Goal: Task Accomplishment & Management: Manage account settings

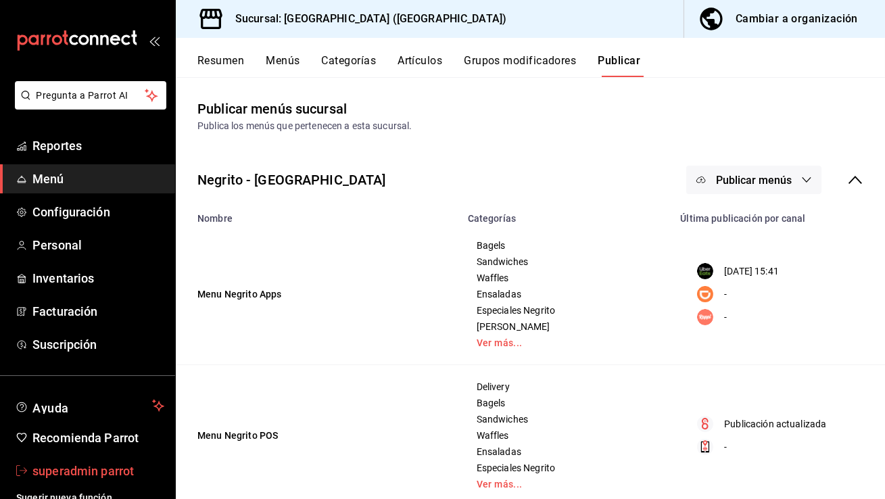
click at [107, 458] on link "superadmin parrot" at bounding box center [87, 470] width 175 height 29
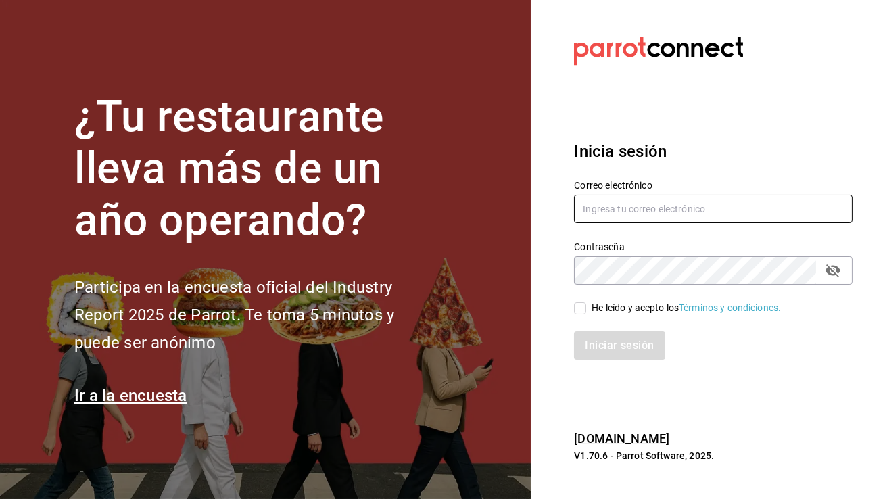
click at [696, 210] on input "text" at bounding box center [713, 209] width 279 height 28
type input "multiuser@arandas.com"
click at [586, 306] on span "He leído y acepto los Términos y condiciones." at bounding box center [683, 308] width 195 height 14
click at [586, 306] on input "He leído y acepto los Términos y condiciones." at bounding box center [580, 308] width 12 height 12
checkbox input "true"
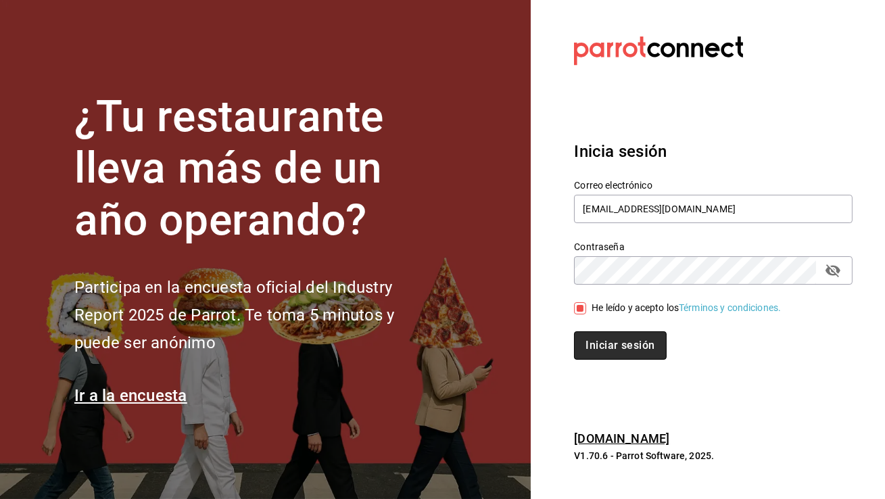
click at [604, 353] on button "Iniciar sesión" at bounding box center [620, 345] width 92 height 28
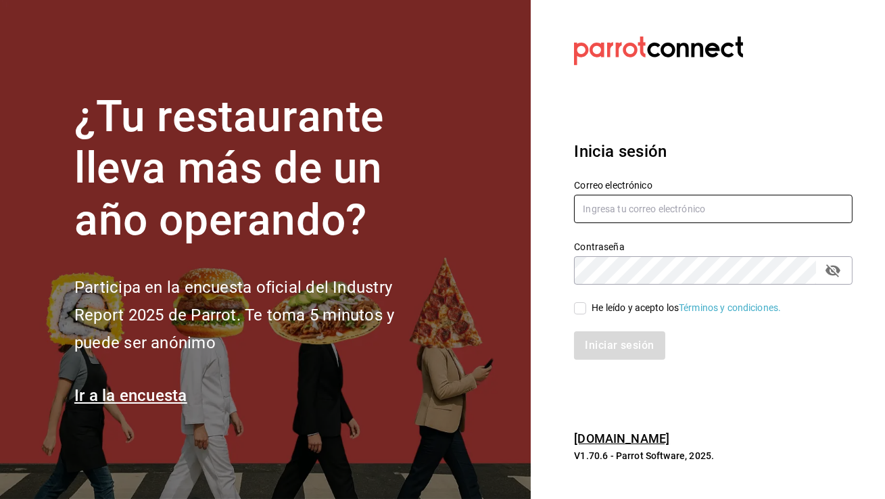
click at [635, 214] on input "text" at bounding box center [713, 209] width 279 height 28
type input "r"
type input "taqueriaarandas@cdmx.com"
click at [583, 309] on input "He leído y acepto los Términos y condiciones." at bounding box center [580, 308] width 12 height 12
checkbox input "true"
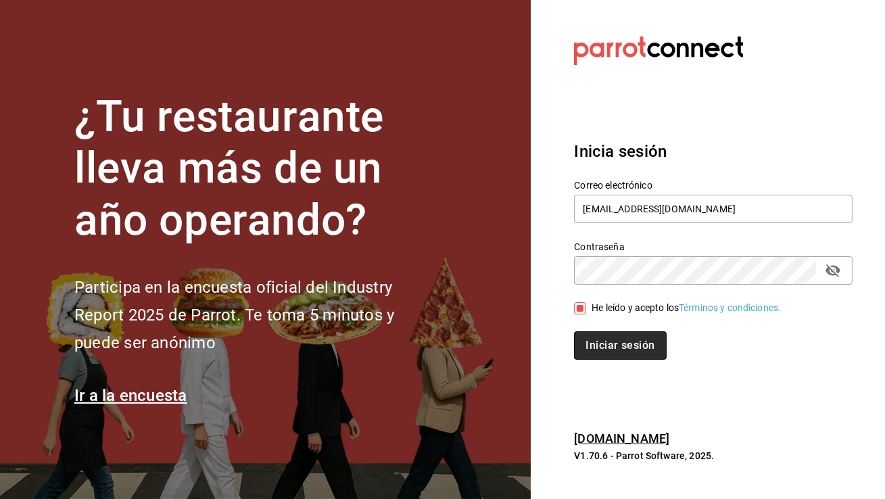
click at [593, 348] on button "Iniciar sesión" at bounding box center [620, 345] width 92 height 28
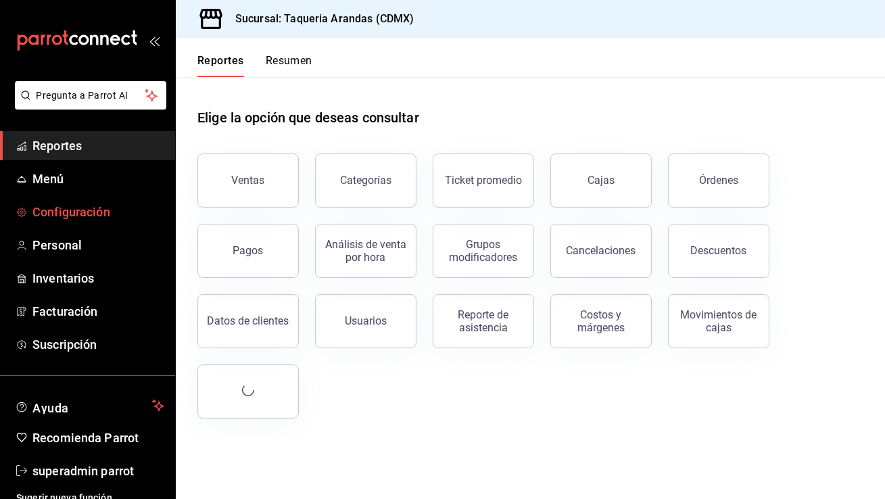
click at [96, 209] on span "Configuración" at bounding box center [98, 212] width 132 height 18
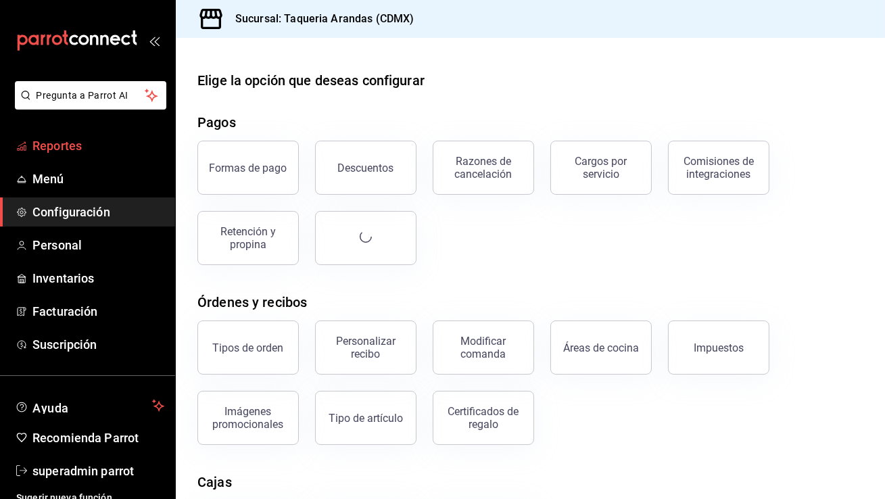
click at [116, 141] on span "Reportes" at bounding box center [98, 146] width 132 height 18
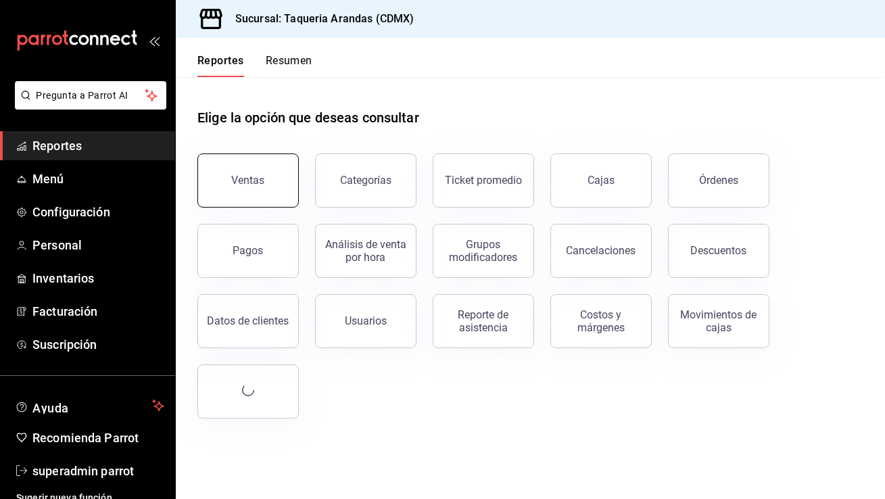
click at [218, 176] on button "Ventas" at bounding box center [247, 180] width 101 height 54
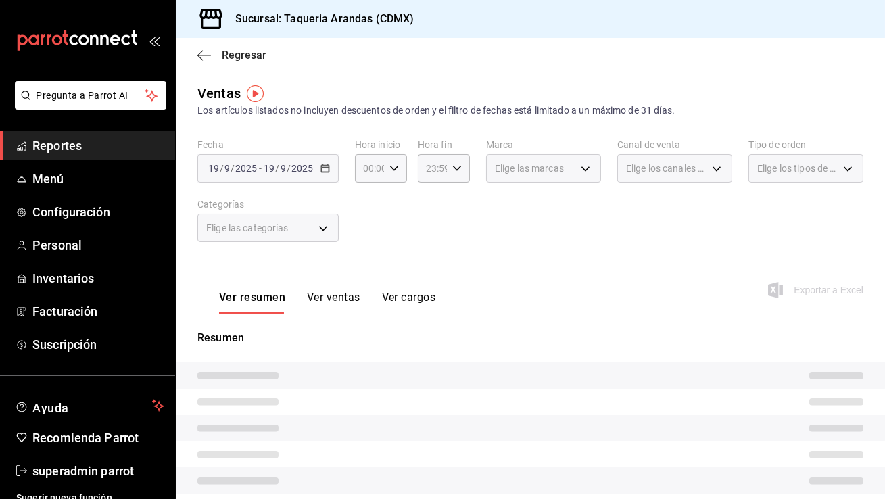
click at [202, 60] on icon "button" at bounding box center [199, 55] width 5 height 10
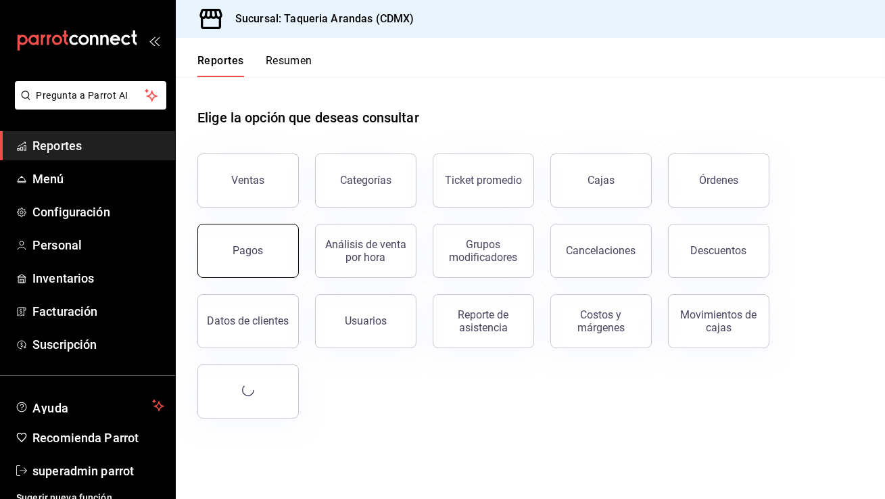
click at [232, 249] on button "Pagos" at bounding box center [247, 251] width 101 height 54
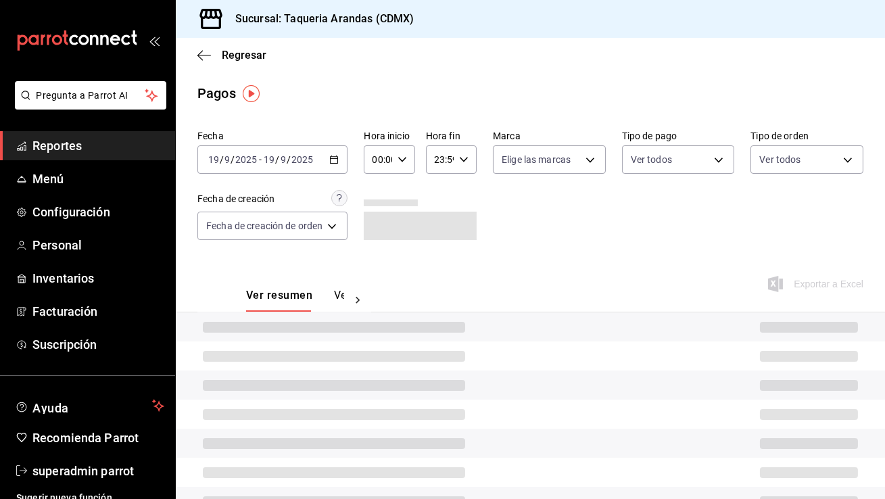
click at [325, 161] on div "[DATE] [DATE] - [DATE] [DATE]" at bounding box center [272, 159] width 150 height 28
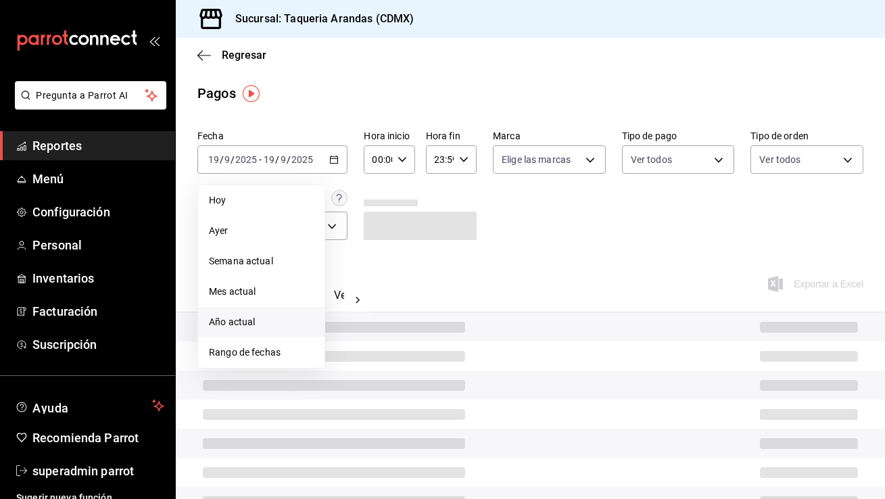
click at [247, 316] on span "Año actual" at bounding box center [261, 322] width 105 height 14
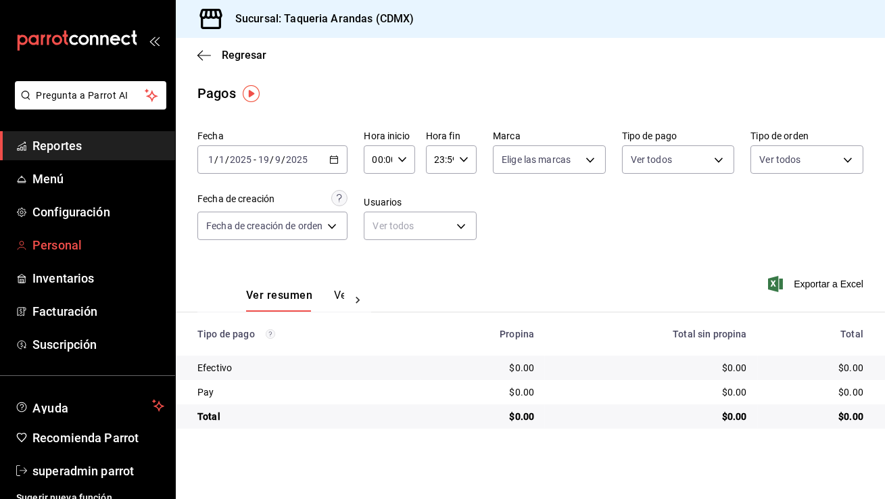
click at [116, 250] on span "Personal" at bounding box center [98, 245] width 132 height 18
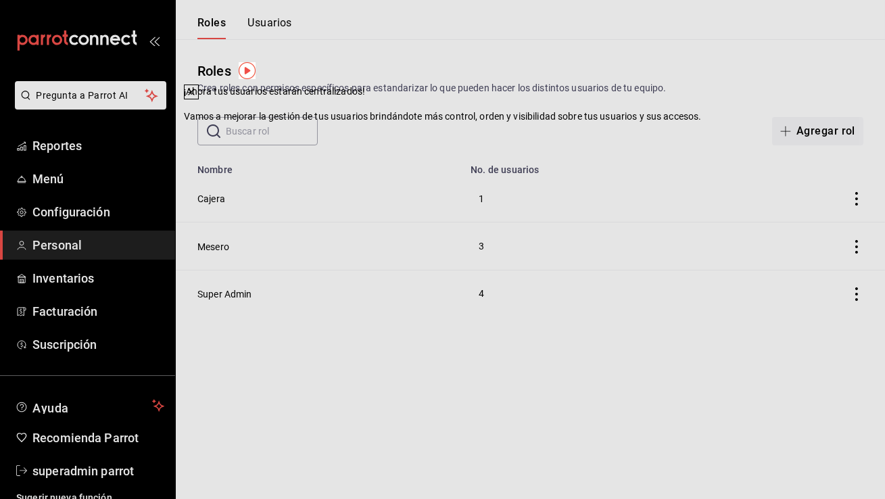
click at [197, 97] on icon at bounding box center [191, 92] width 11 height 11
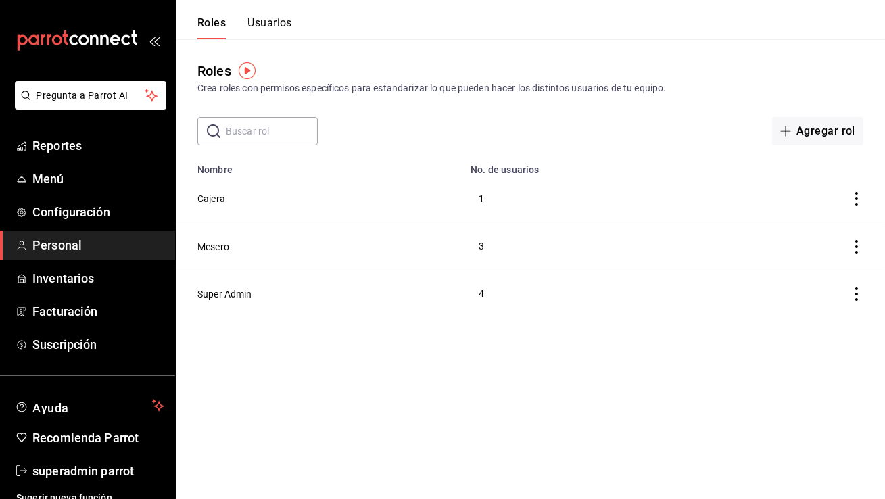
click at [271, 24] on button "Usuarios" at bounding box center [269, 27] width 45 height 23
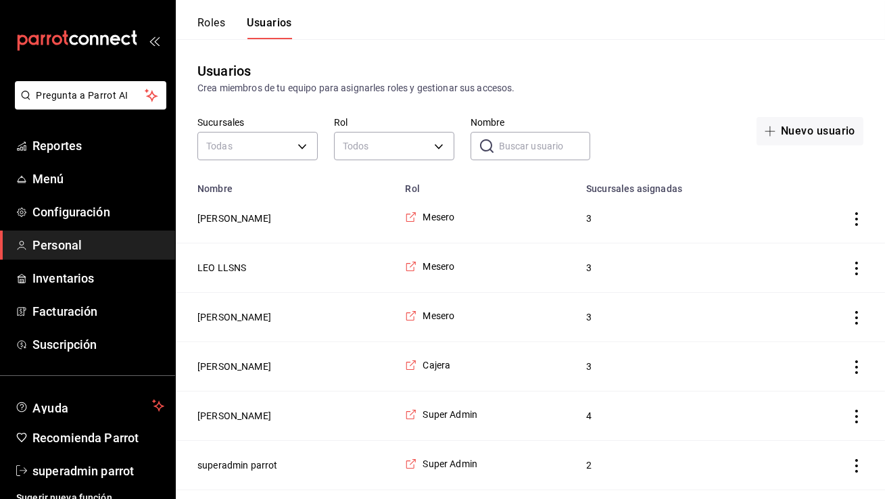
scroll to position [91, 0]
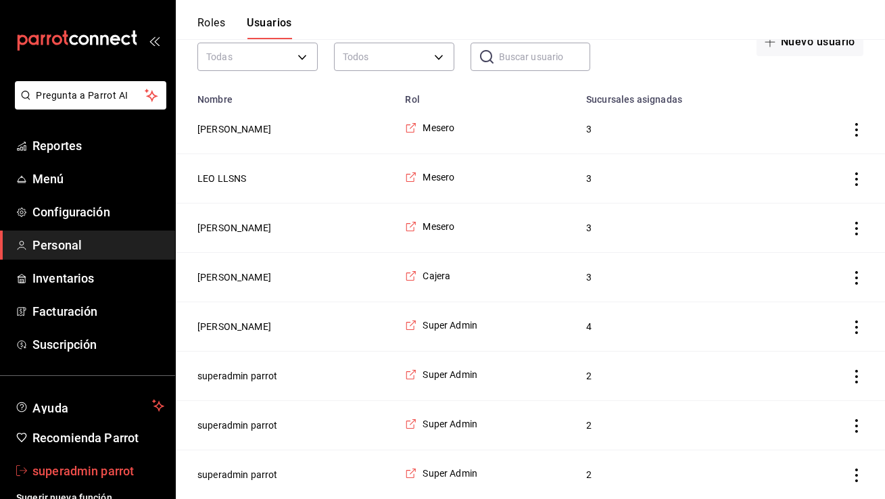
click at [71, 470] on span "superadmin parrot" at bounding box center [98, 471] width 132 height 18
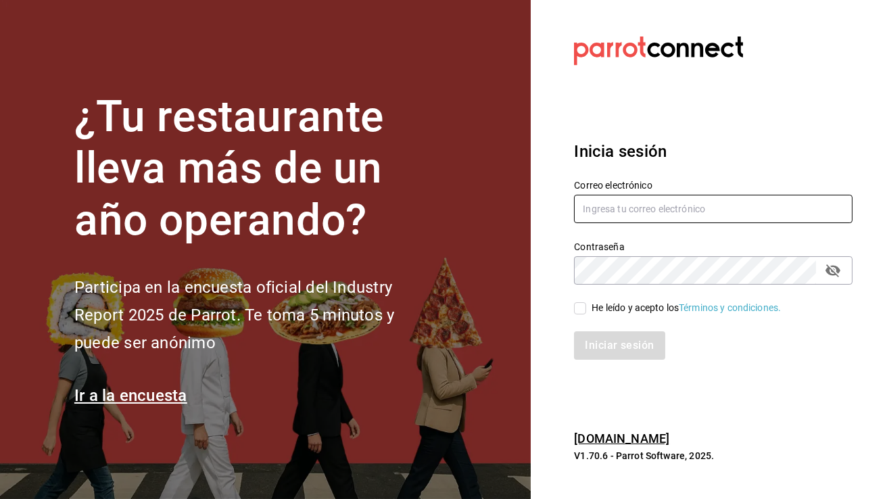
click at [646, 202] on input "text" at bounding box center [713, 209] width 279 height 28
type input "[EMAIL_ADDRESS][DOMAIN_NAME]"
click at [581, 310] on input "He leído y acepto los Términos y condiciones." at bounding box center [580, 308] width 12 height 12
checkbox input "true"
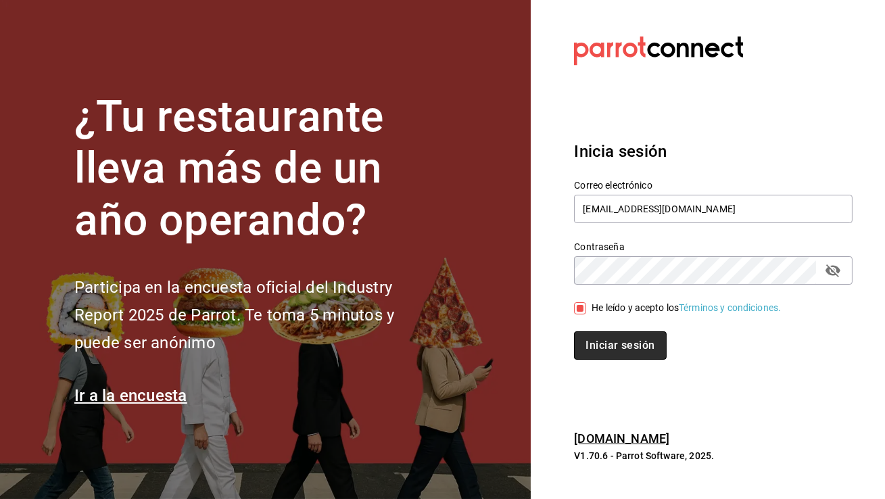
click at [610, 354] on button "Iniciar sesión" at bounding box center [620, 345] width 92 height 28
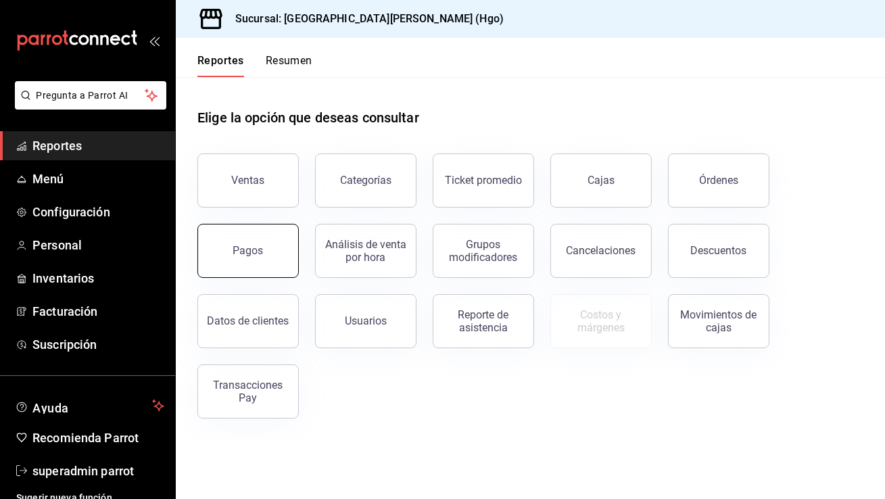
click at [224, 262] on button "Pagos" at bounding box center [247, 251] width 101 height 54
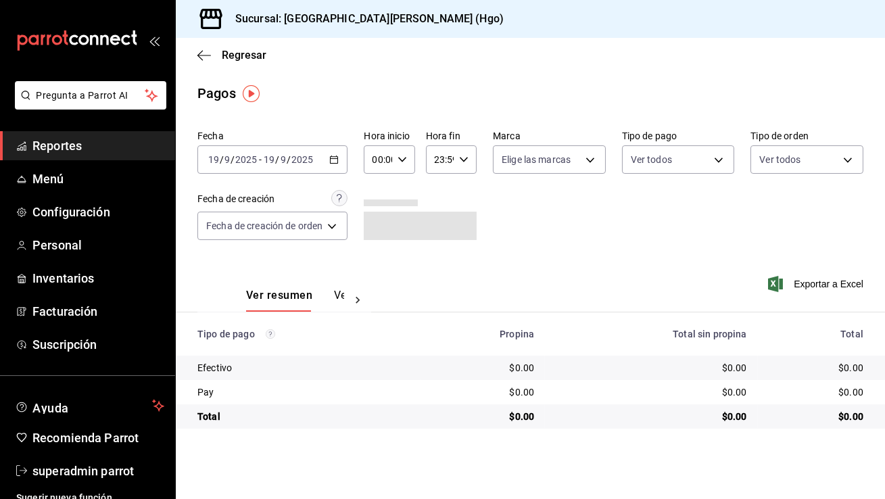
click at [329, 160] on div "[DATE] [DATE] - [DATE] [DATE]" at bounding box center [272, 159] width 150 height 28
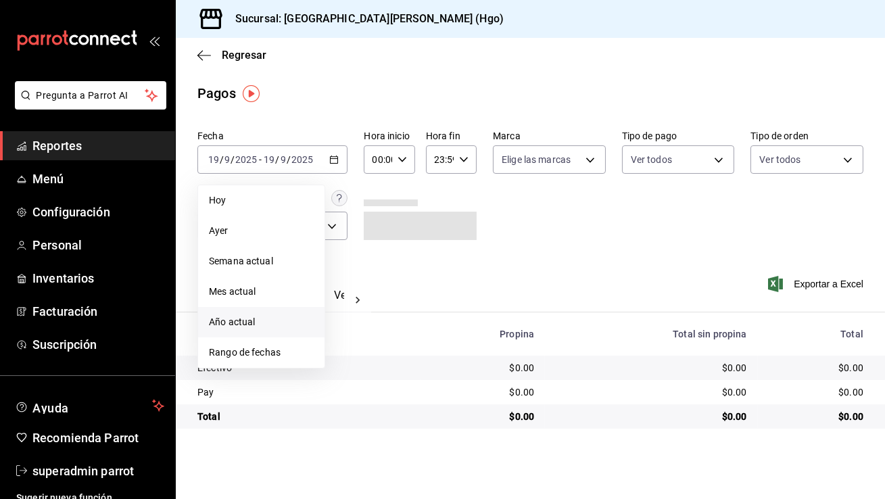
click at [254, 325] on span "Año actual" at bounding box center [261, 322] width 105 height 14
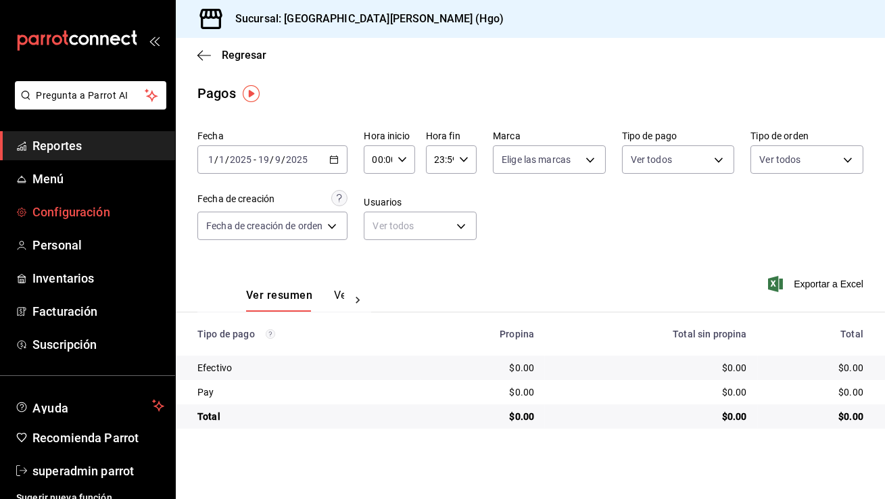
click at [74, 212] on span "Configuración" at bounding box center [98, 212] width 132 height 18
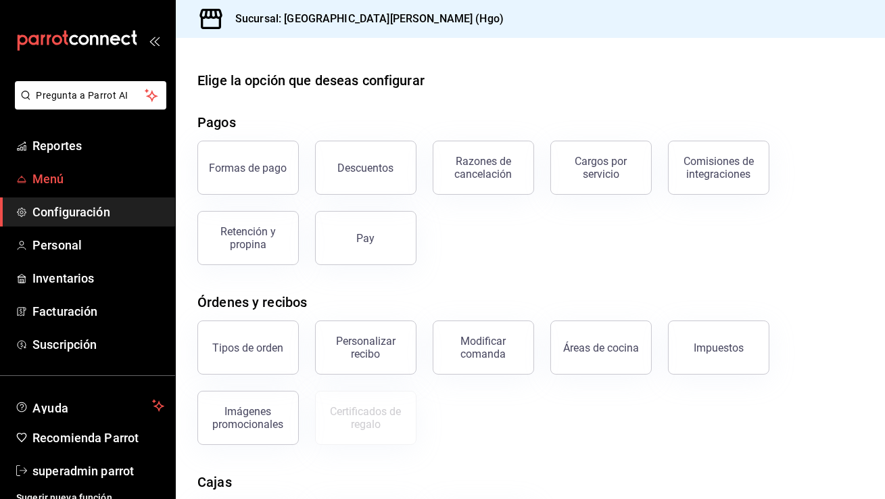
click at [76, 167] on link "Menú" at bounding box center [87, 178] width 175 height 29
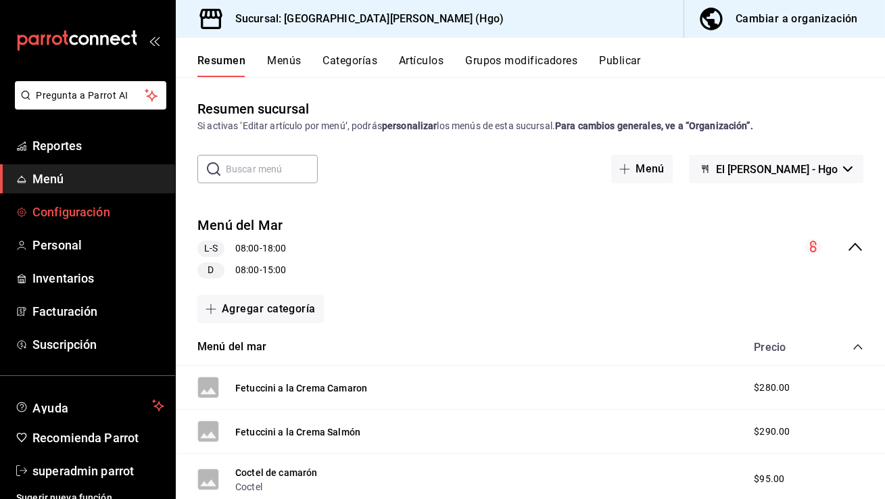
click at [89, 211] on span "Configuración" at bounding box center [98, 212] width 132 height 18
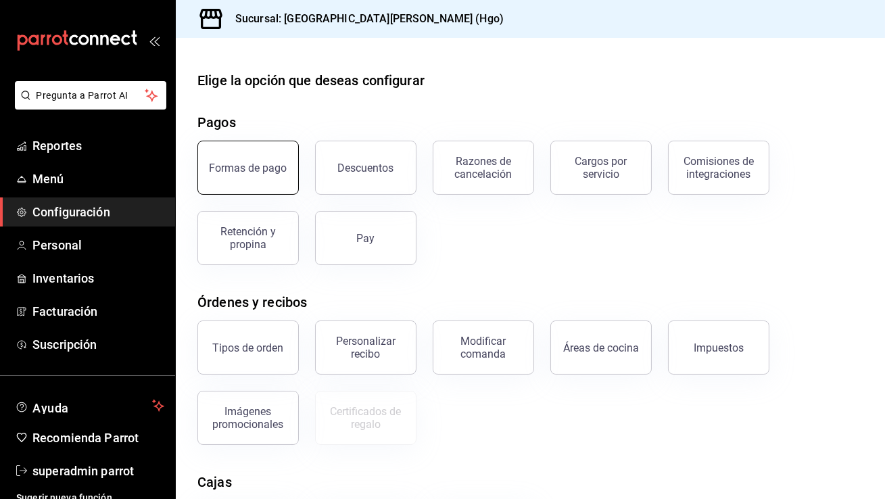
click at [264, 145] on button "Formas de pago" at bounding box center [247, 168] width 101 height 54
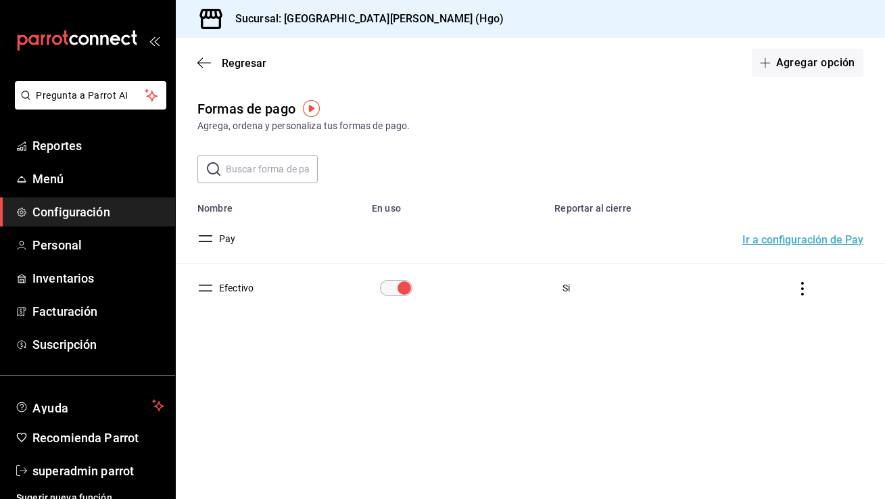
click at [118, 210] on span "Configuración" at bounding box center [98, 212] width 132 height 18
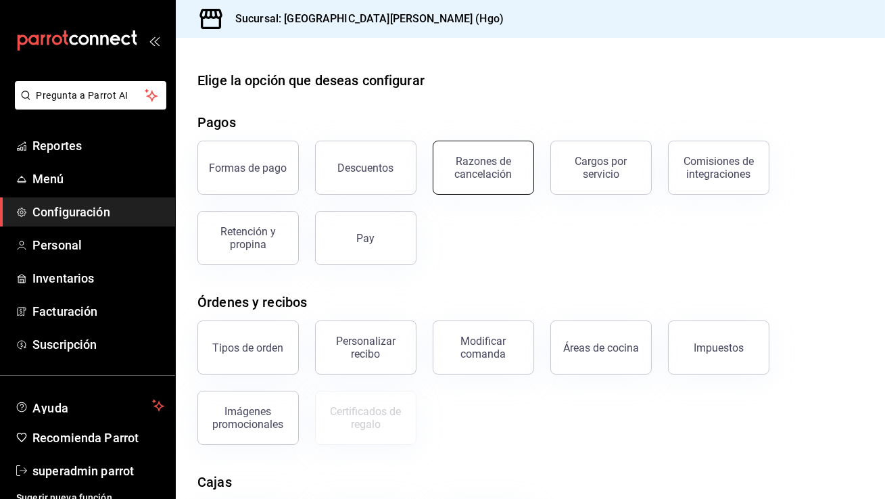
click at [456, 163] on div "Razones de cancelación" at bounding box center [484, 168] width 84 height 26
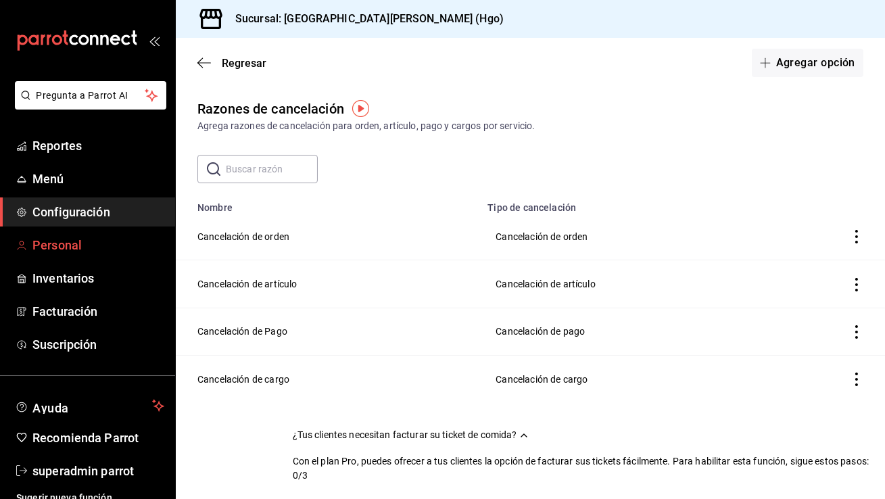
click at [91, 250] on span "Personal" at bounding box center [98, 245] width 132 height 18
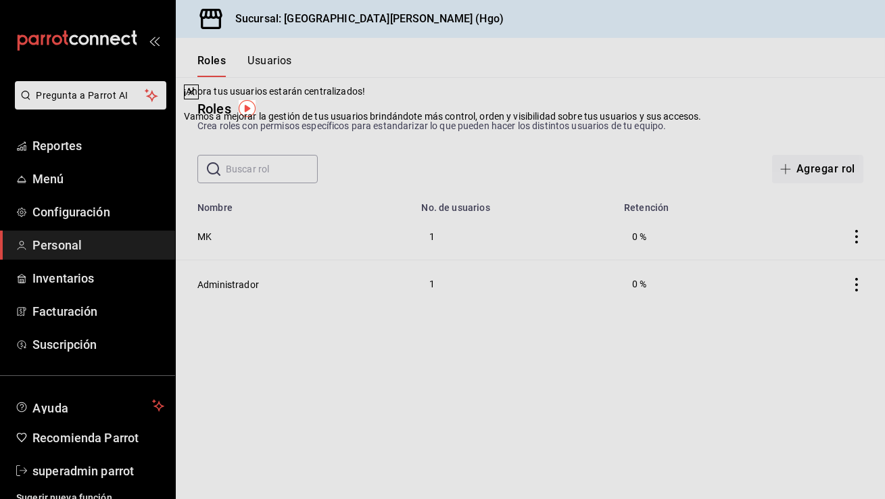
click at [197, 97] on icon at bounding box center [191, 92] width 11 height 11
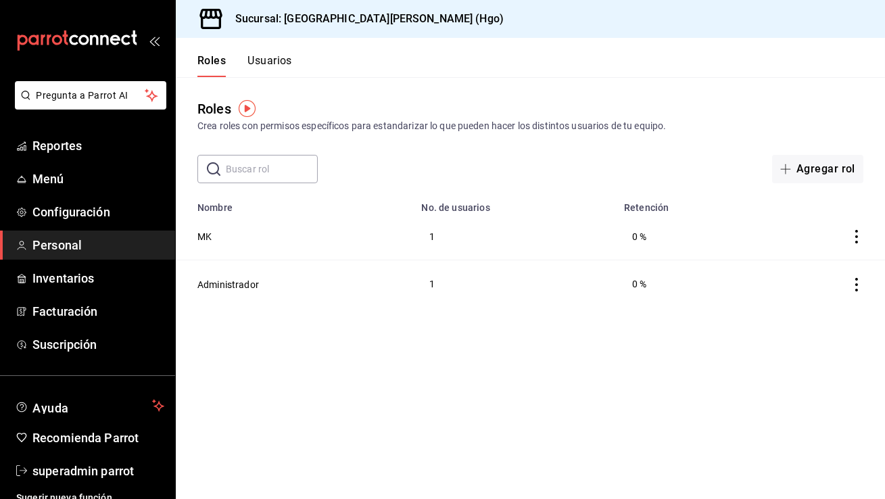
click at [281, 57] on button "Usuarios" at bounding box center [269, 65] width 45 height 23
